Goal: Transaction & Acquisition: Purchase product/service

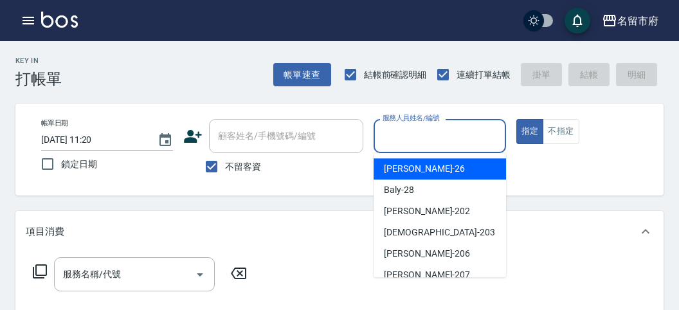
click at [444, 131] on input "服務人員姓名/編號" at bounding box center [439, 136] width 120 height 23
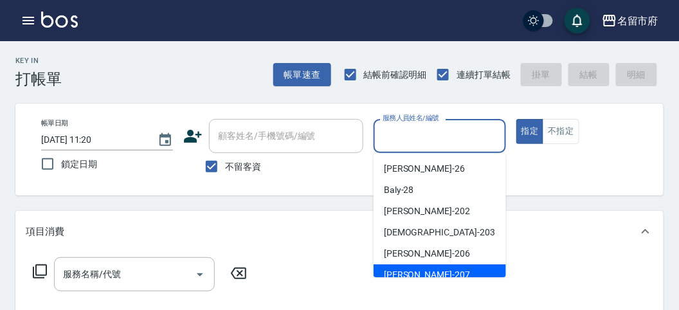
click at [442, 277] on div "[PERSON_NAME] -207" at bounding box center [440, 274] width 132 height 21
type input "[PERSON_NAME]-207"
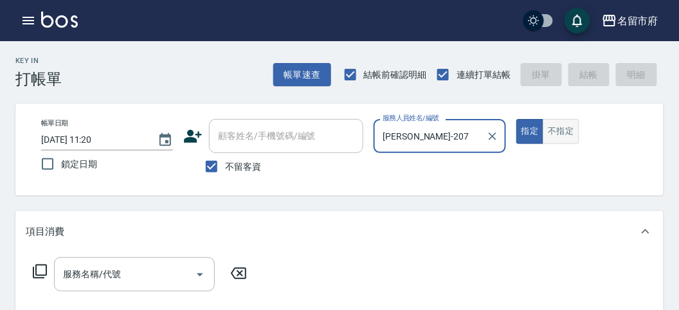
click at [566, 125] on button "不指定" at bounding box center [561, 131] width 36 height 25
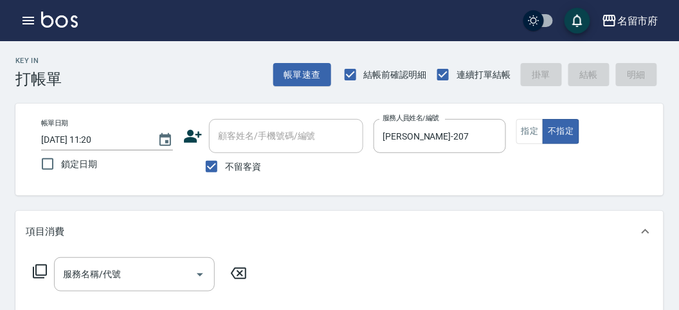
click at [42, 273] on icon at bounding box center [39, 271] width 15 height 15
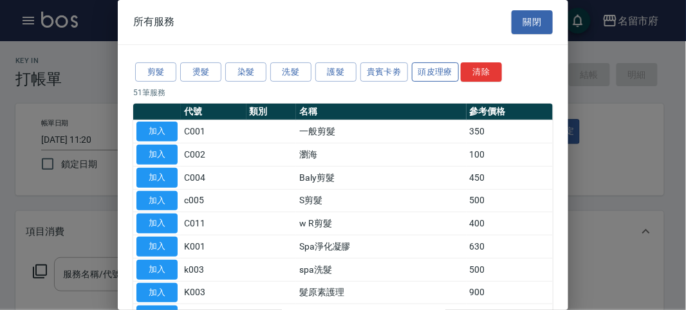
click at [426, 68] on button "頭皮理療" at bounding box center [436, 72] width 48 height 20
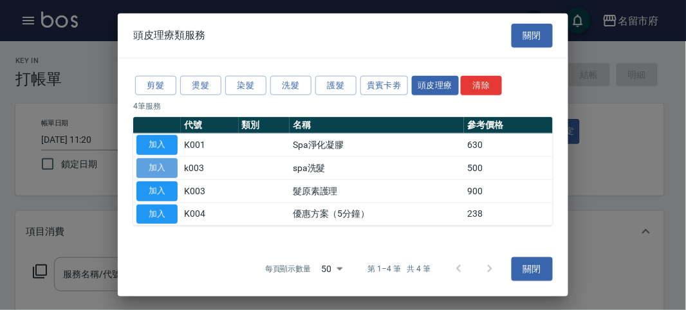
click at [160, 169] on button "加入" at bounding box center [156, 168] width 41 height 20
type input "spa洗髮(k003)"
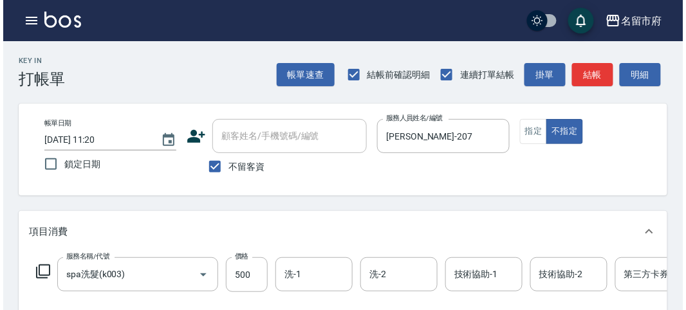
scroll to position [388, 0]
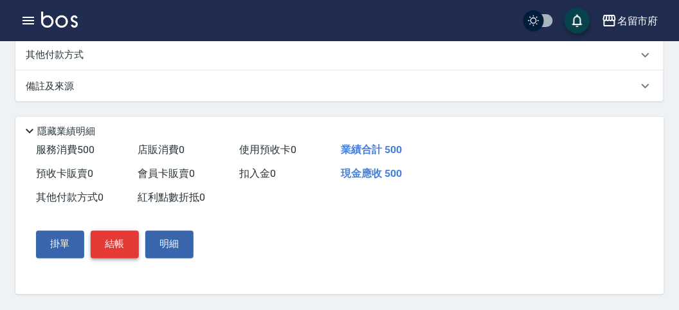
click at [116, 237] on button "結帳" at bounding box center [115, 244] width 48 height 27
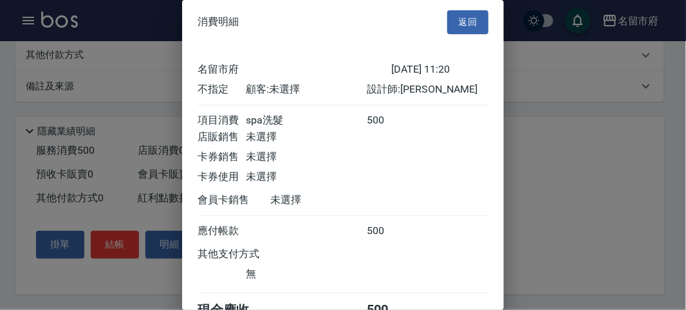
scroll to position [71, 0]
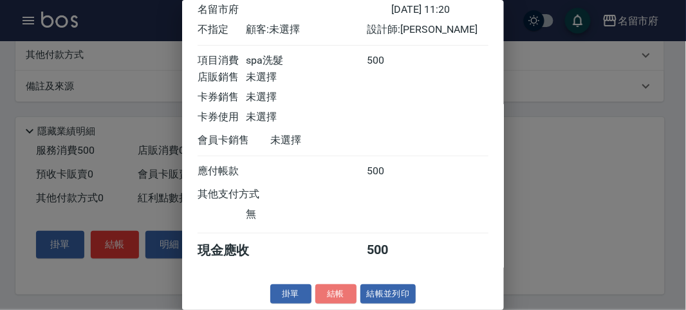
click at [323, 286] on button "結帳" at bounding box center [335, 294] width 41 height 20
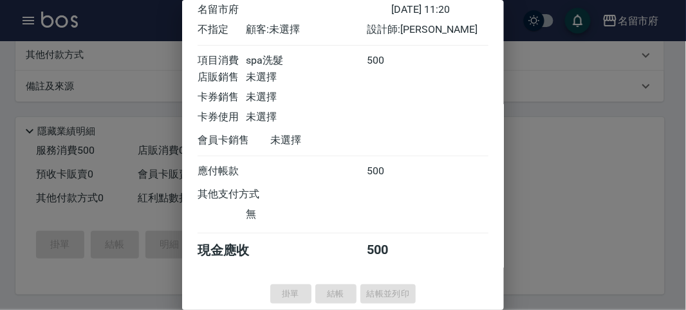
type input "[DATE] 12:08"
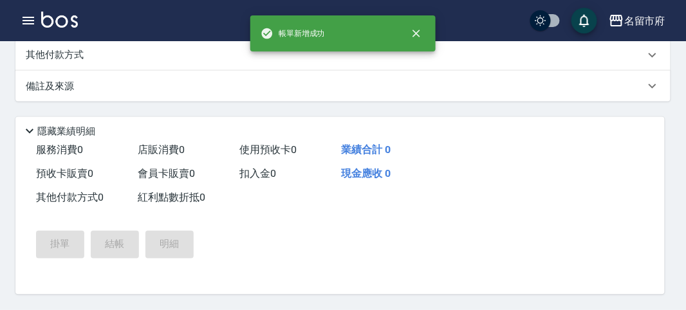
scroll to position [0, 0]
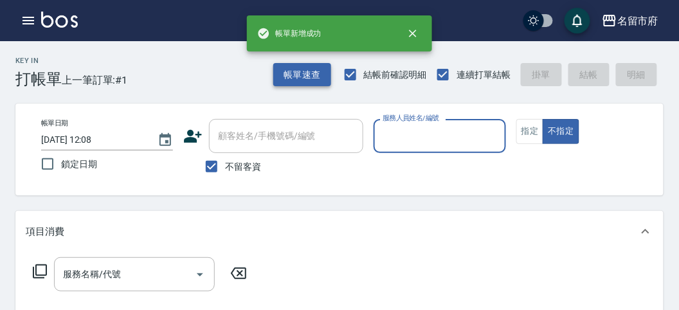
click at [296, 76] on button "帳單速查" at bounding box center [302, 75] width 58 height 24
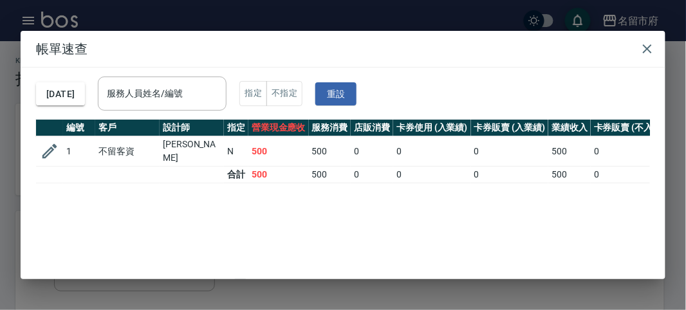
click at [219, 71] on div "[DATE] 服務人員姓名/編號 服務人員姓名/編號 指定 不指定 重設" at bounding box center [343, 94] width 614 height 52
click at [214, 82] on div "服務人員姓名/編號" at bounding box center [162, 94] width 129 height 34
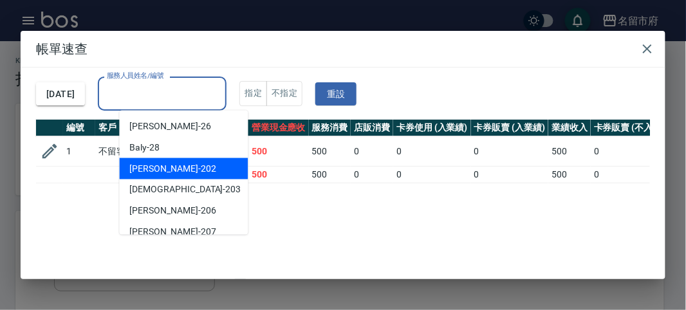
scroll to position [140, 0]
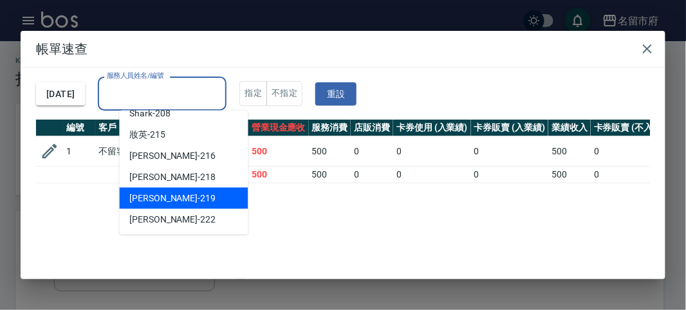
click at [185, 205] on div "[PERSON_NAME] -219" at bounding box center [184, 198] width 129 height 21
type input "[PERSON_NAME]-219"
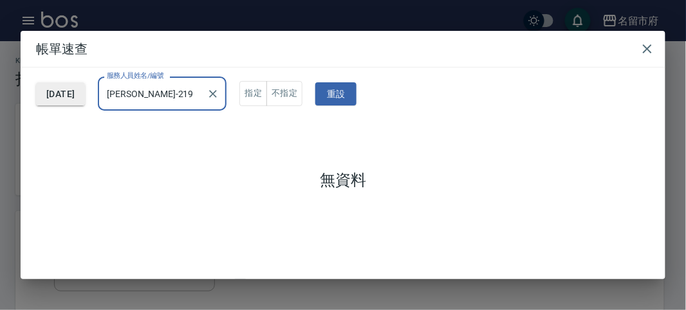
click at [56, 82] on button "[DATE]" at bounding box center [60, 94] width 49 height 24
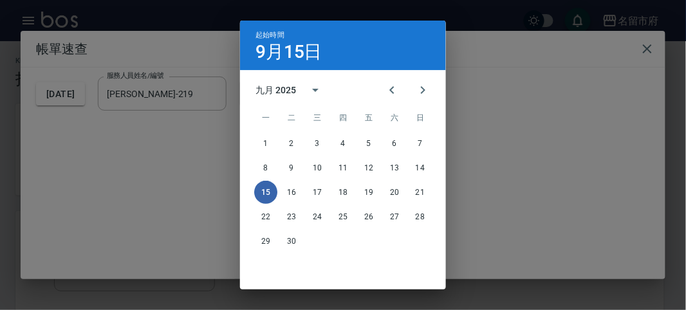
click at [426, 174] on div "8 9 10 11 12 13 14" at bounding box center [343, 167] width 206 height 23
click at [423, 166] on button "14" at bounding box center [419, 167] width 23 height 23
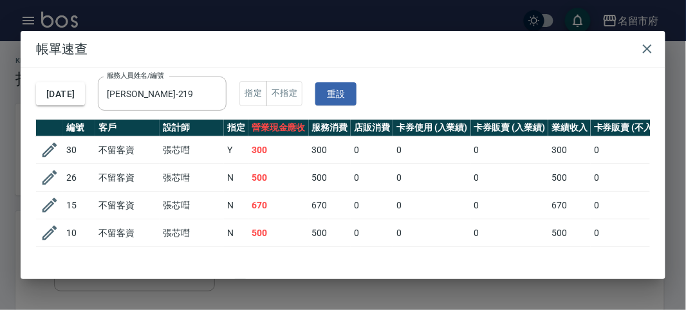
scroll to position [104, 0]
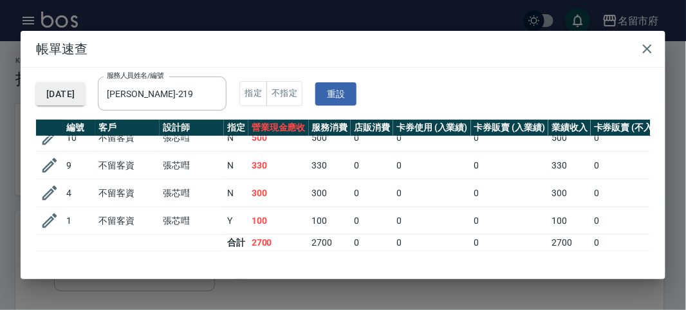
click at [64, 89] on button "[DATE]" at bounding box center [60, 94] width 49 height 24
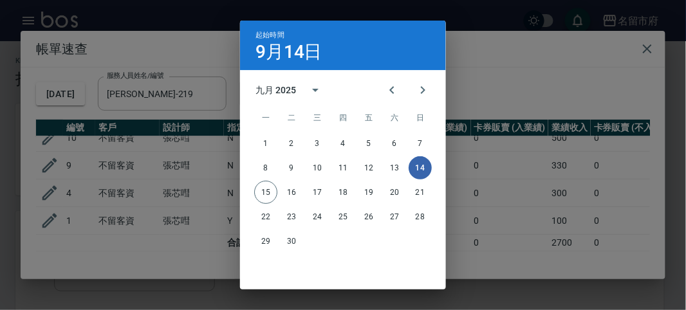
drag, startPoint x: 509, startPoint y: 60, endPoint x: 517, endPoint y: 64, distance: 8.4
click at [512, 62] on div "起始時間 [DATE] 九月 2025 一 二 三 四 五 六 日 1 2 3 4 5 6 7 8 9 10 11 12 13 14 15 16 17 18 …" at bounding box center [343, 155] width 686 height 310
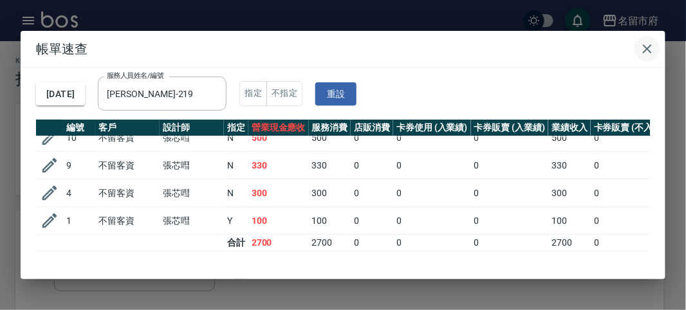
click at [645, 42] on icon "button" at bounding box center [646, 48] width 15 height 15
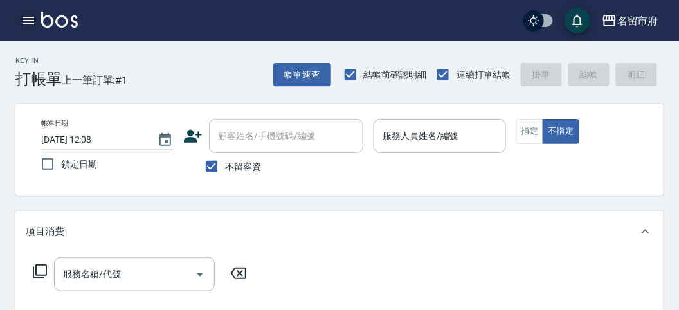
click at [29, 24] on icon "button" at bounding box center [29, 21] width 12 height 8
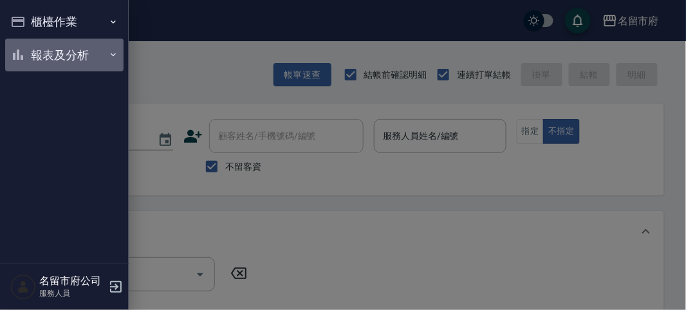
click at [33, 50] on button "報表及分析" at bounding box center [64, 55] width 118 height 33
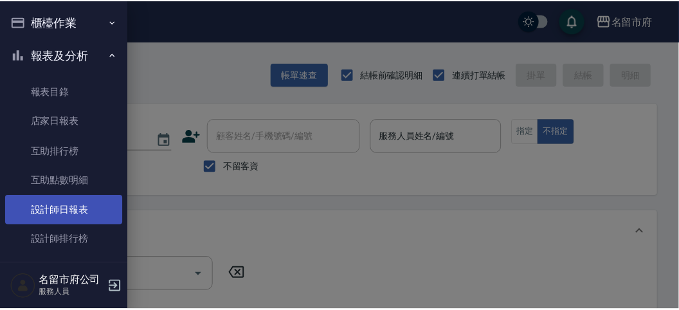
scroll to position [35, 0]
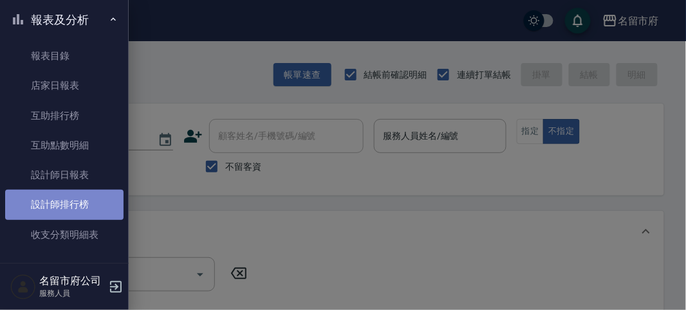
click at [75, 198] on link "設計師排行榜" at bounding box center [64, 205] width 118 height 30
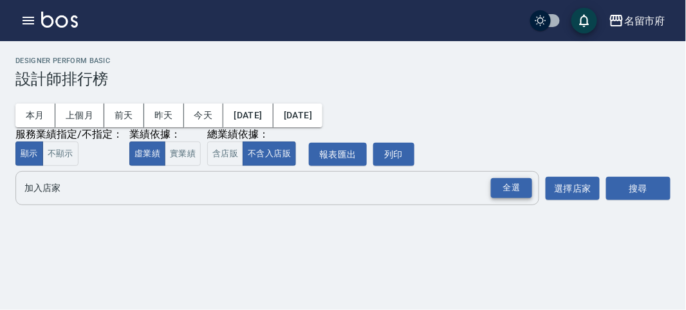
click at [510, 181] on div "全選" at bounding box center [511, 188] width 41 height 20
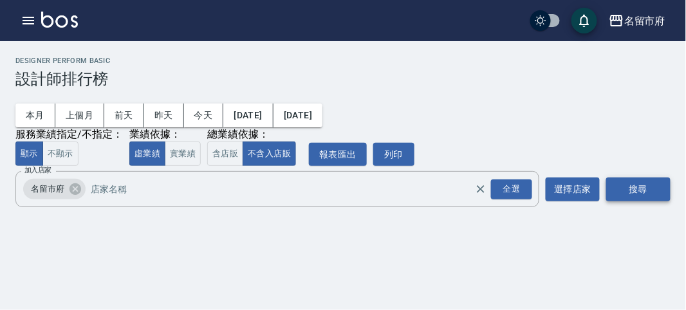
click at [606, 188] on button "搜尋" at bounding box center [638, 190] width 64 height 24
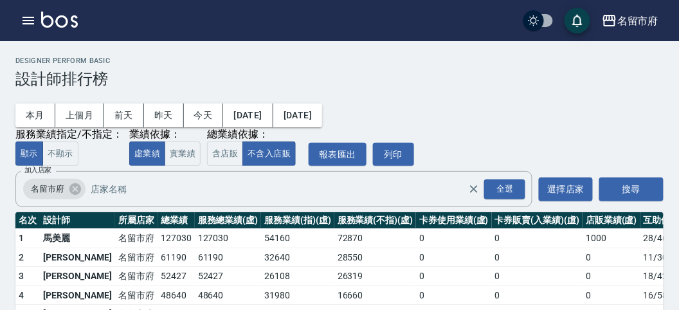
scroll to position [113, 0]
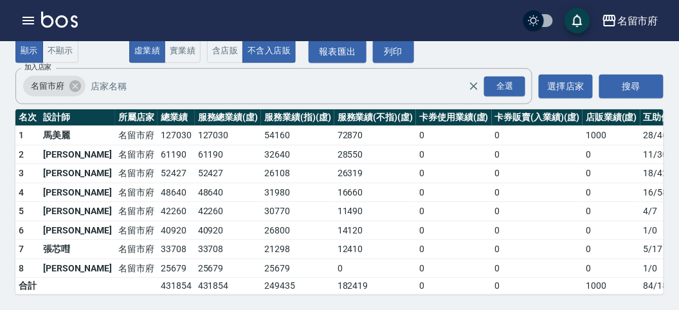
click at [68, 15] on img at bounding box center [59, 20] width 37 height 16
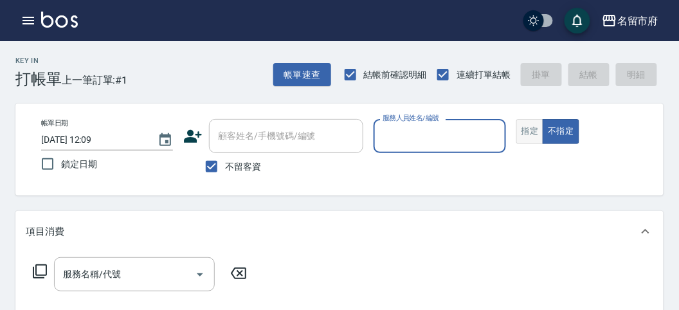
click at [531, 126] on button "指定" at bounding box center [530, 131] width 28 height 25
click at [439, 136] on input "服務人員姓名/編號" at bounding box center [439, 136] width 120 height 23
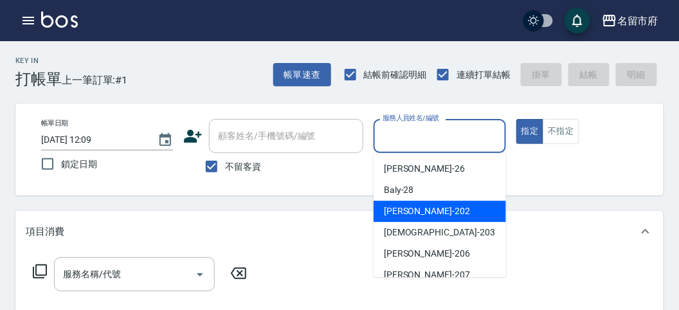
drag, startPoint x: 437, startPoint y: 212, endPoint x: 318, endPoint y: 236, distance: 121.3
click at [433, 212] on div "[PERSON_NAME] -202" at bounding box center [440, 211] width 132 height 21
type input "[PERSON_NAME]-202"
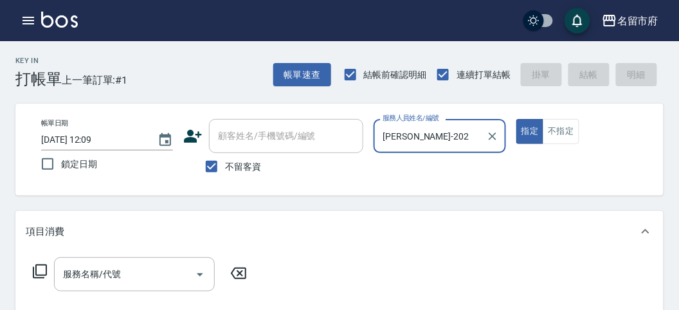
click at [42, 272] on icon at bounding box center [39, 271] width 15 height 15
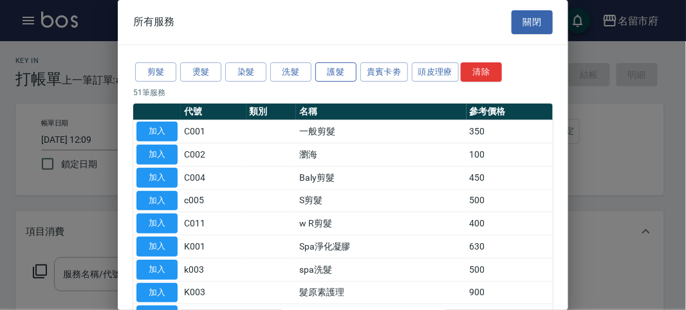
click at [328, 71] on button "護髮" at bounding box center [335, 72] width 41 height 20
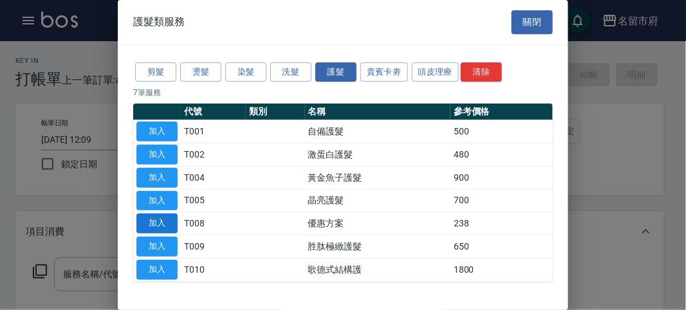
click at [165, 126] on button "加入" at bounding box center [156, 132] width 41 height 20
type input "自備護髮(T001)"
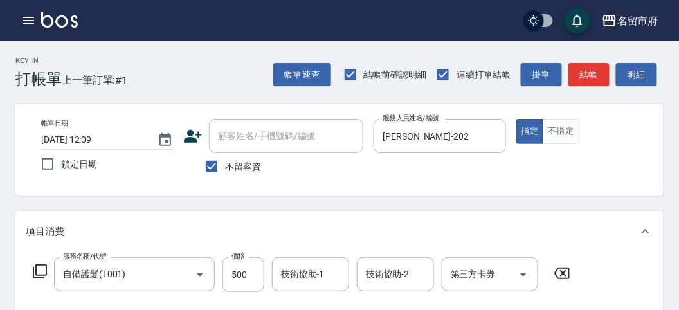
click at [46, 269] on icon at bounding box center [40, 271] width 14 height 14
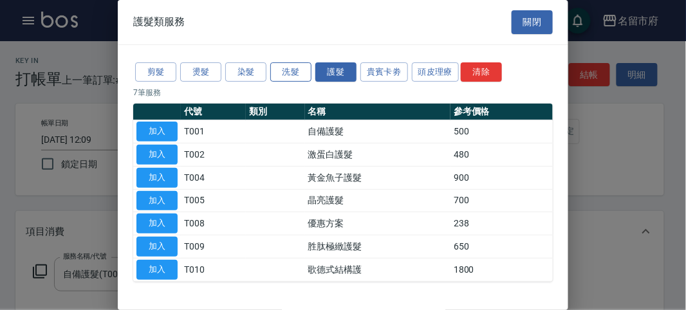
click at [287, 73] on button "洗髮" at bounding box center [290, 72] width 41 height 20
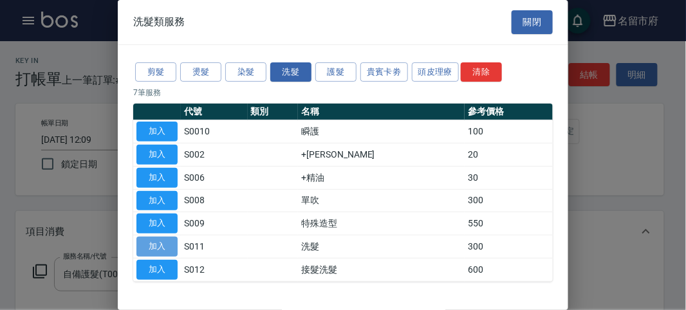
click at [159, 248] on button "加入" at bounding box center [156, 247] width 41 height 20
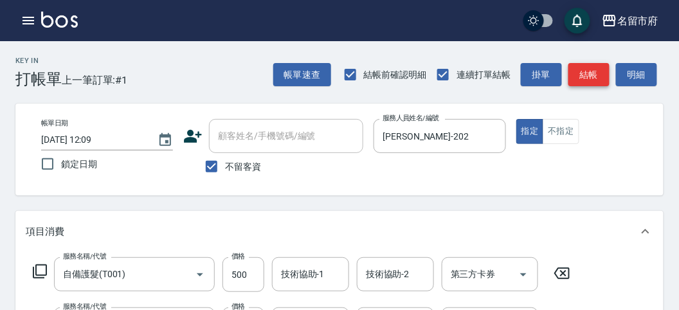
click at [588, 71] on button "結帳" at bounding box center [589, 75] width 41 height 24
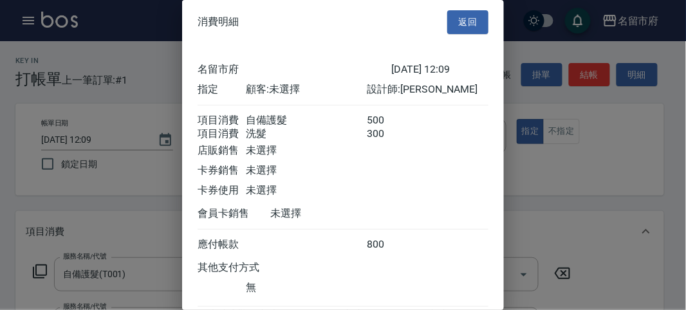
scroll to position [86, 0]
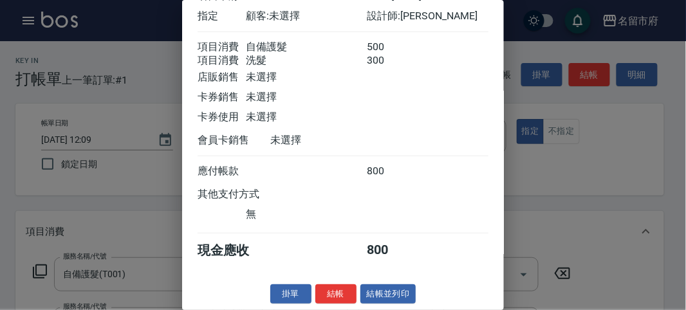
click at [343, 287] on button "結帳" at bounding box center [335, 294] width 41 height 20
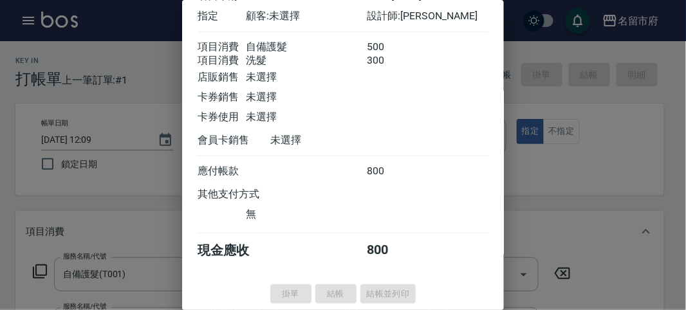
type input "[DATE] 12:14"
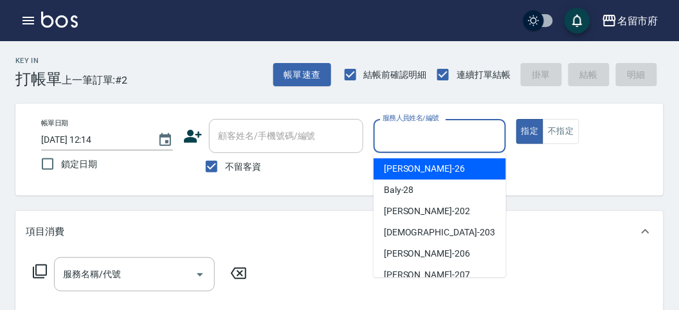
click at [396, 132] on input "服務人員姓名/編號" at bounding box center [439, 136] width 120 height 23
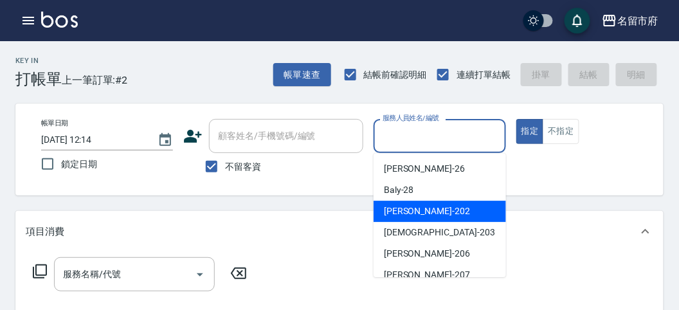
drag, startPoint x: 406, startPoint y: 203, endPoint x: 311, endPoint y: 236, distance: 101.5
click at [406, 204] on div "[PERSON_NAME] -202" at bounding box center [440, 211] width 132 height 21
type input "[PERSON_NAME]-202"
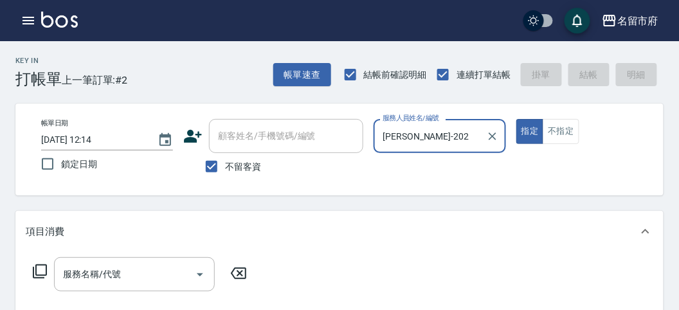
click at [39, 271] on icon at bounding box center [39, 271] width 15 height 15
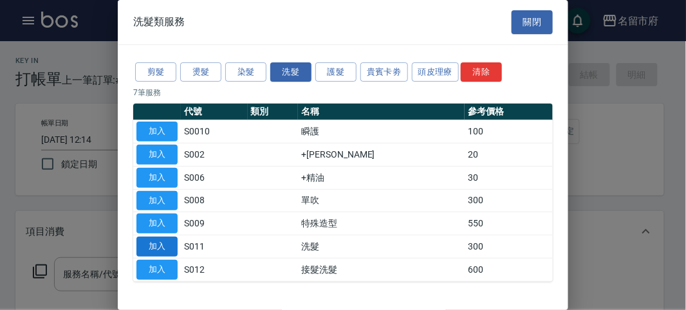
click at [154, 237] on button "加入" at bounding box center [156, 247] width 41 height 20
type input "洗髮(S011)"
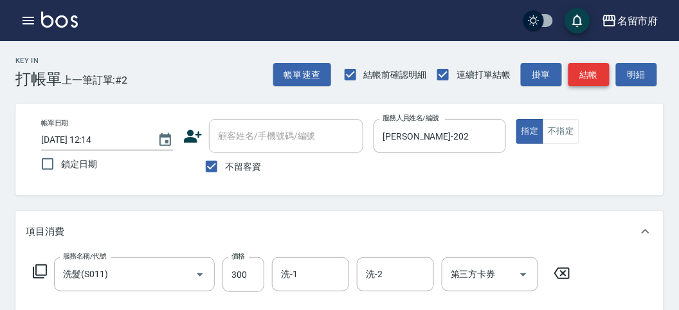
click at [589, 66] on button "結帳" at bounding box center [589, 75] width 41 height 24
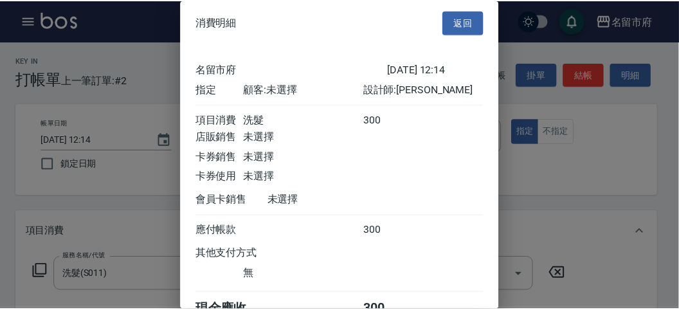
scroll to position [71, 0]
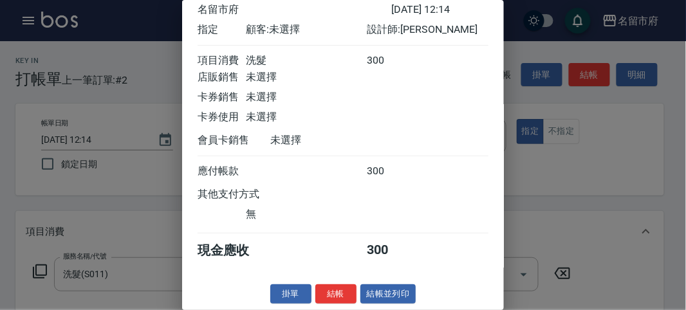
click at [348, 302] on button "結帳" at bounding box center [335, 294] width 41 height 20
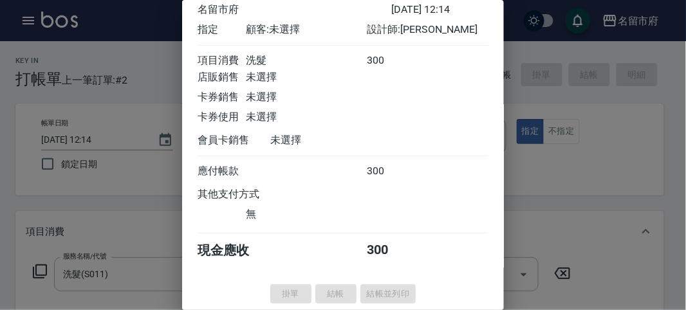
type input "[DATE] 12:33"
